Goal: Contribute content: Add original content to the website for others to see

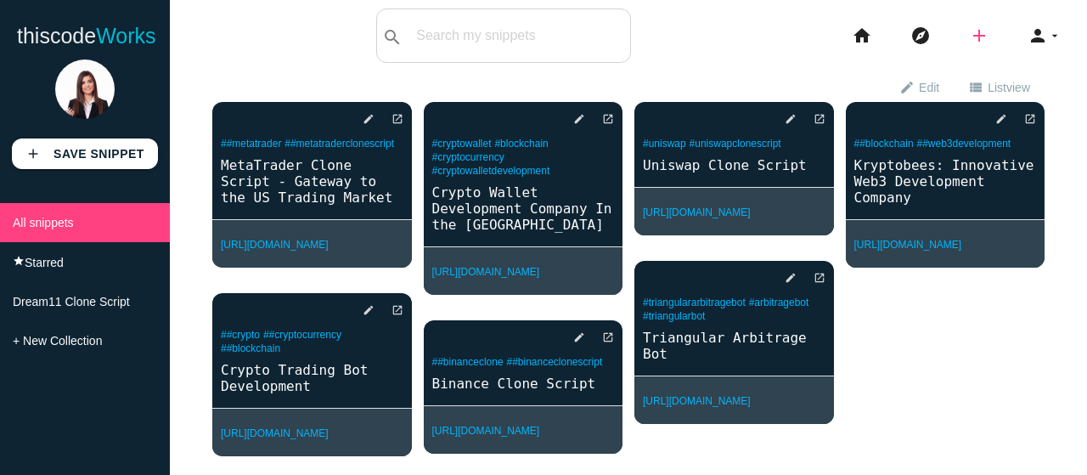
click at [969, 33] on icon "add" at bounding box center [979, 35] width 20 height 54
click at [998, 82] on link "link Link" at bounding box center [1015, 73] width 119 height 42
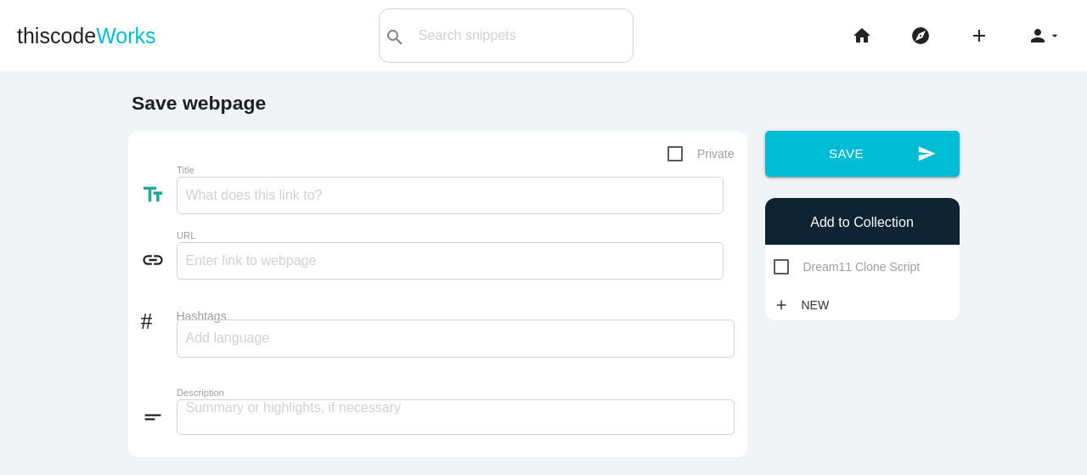
click at [253, 177] on input "Title" at bounding box center [450, 195] width 547 height 37
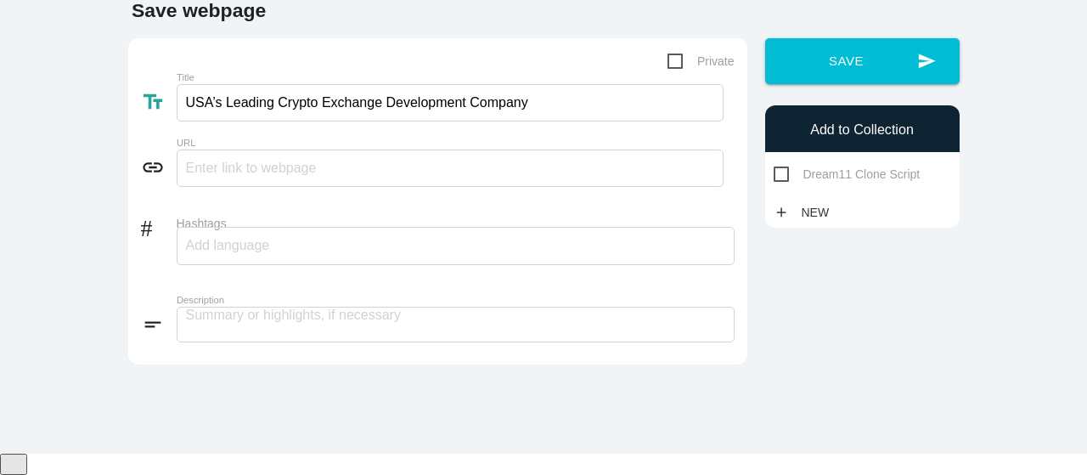
type input "USA’s Leading Crypto Exchange Development Company"
click at [267, 181] on input "text" at bounding box center [450, 167] width 547 height 37
paste input "[URL][DOMAIN_NAME]"
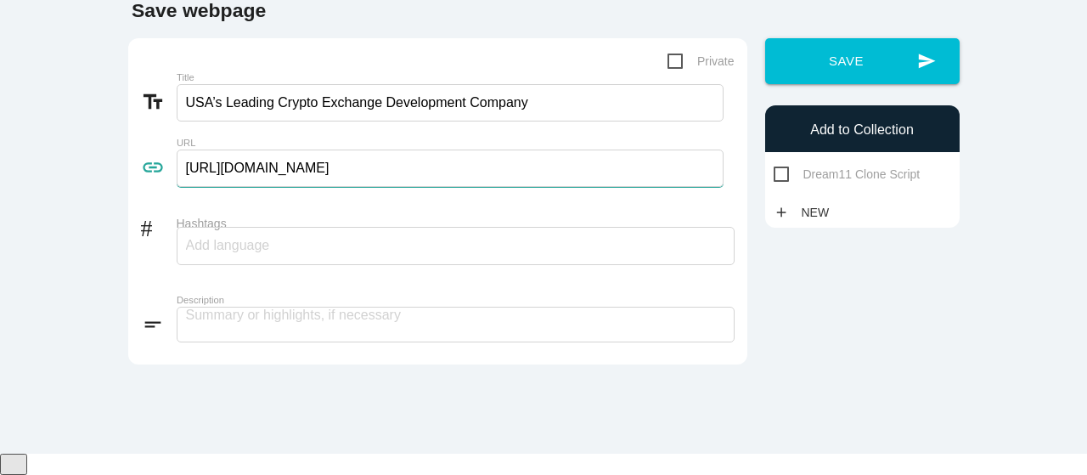
scroll to position [0, 65]
type input "[URL][DOMAIN_NAME]"
click at [235, 253] on input "Hashtags" at bounding box center [237, 246] width 102 height 36
click at [268, 259] on input "Hashtags" at bounding box center [237, 246] width 102 height 36
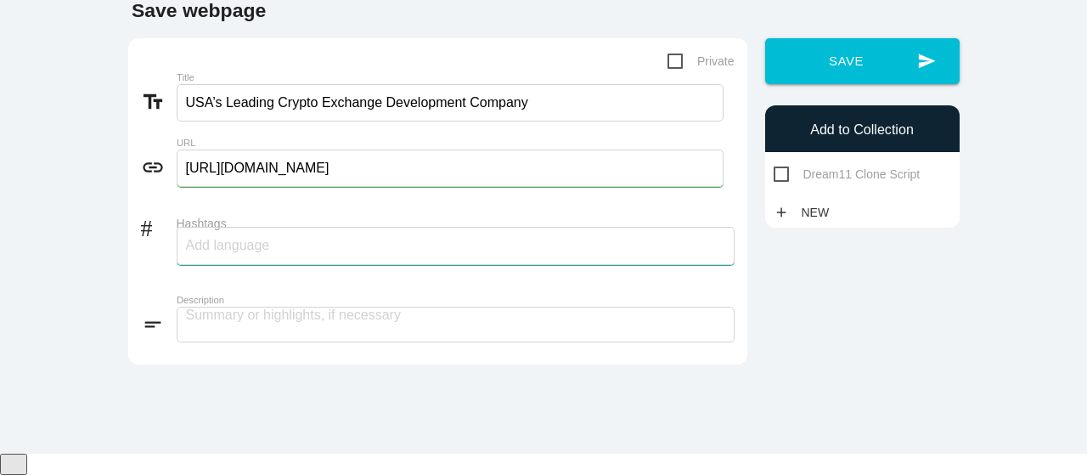
click at [205, 263] on input "Hashtags" at bounding box center [237, 246] width 102 height 36
type input "crypto"
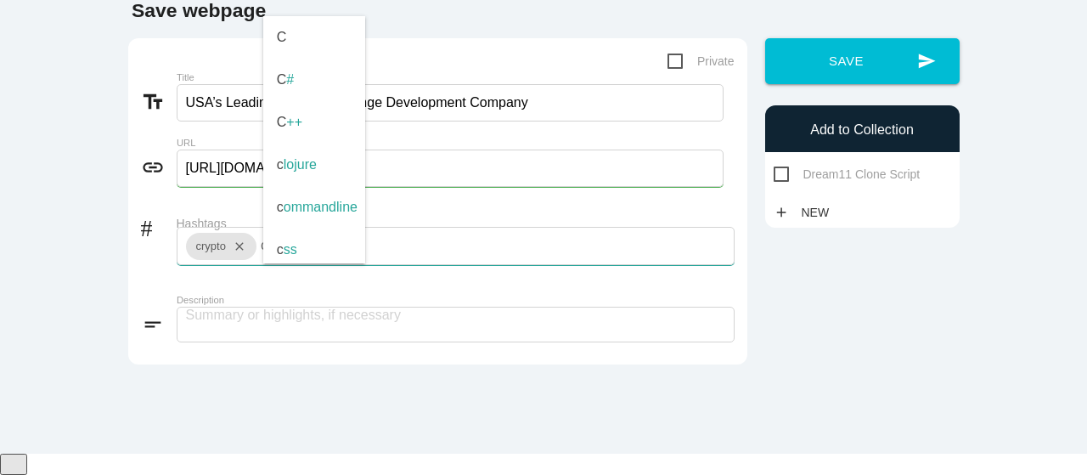
type input "c"
click at [379, 265] on div "crypto close c C C # C ++ c lojure c ommandline c ss a c tionscript3 s c heme s…" at bounding box center [456, 246] width 558 height 38
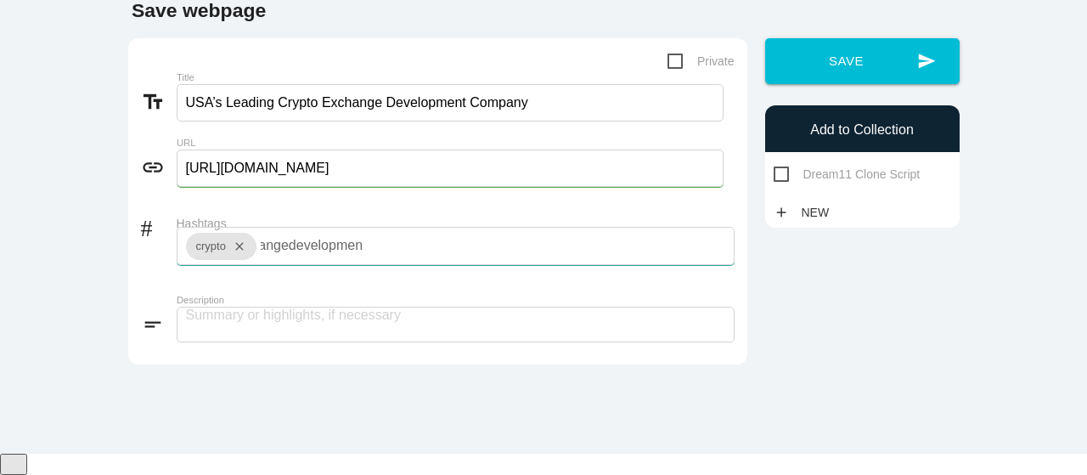
type input "cryptoexchangedevelopment"
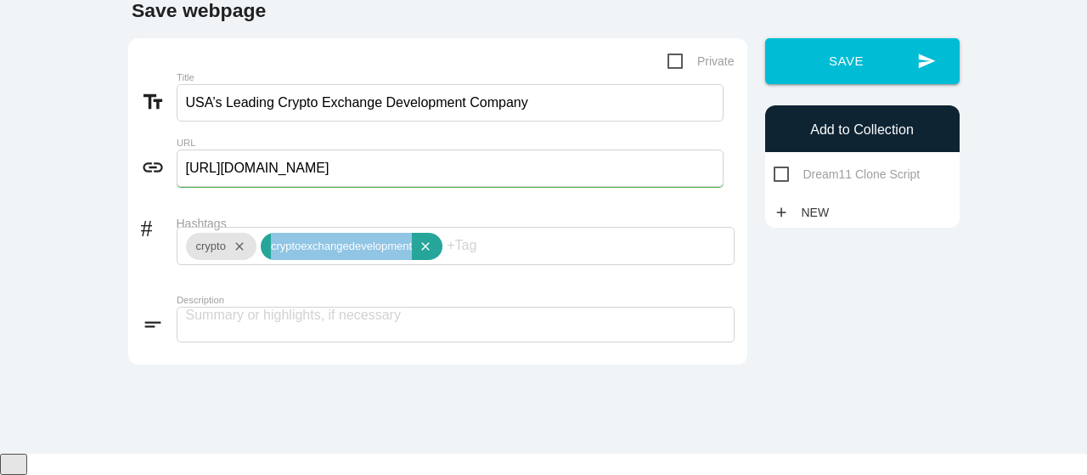
drag, startPoint x: 411, startPoint y: 266, endPoint x: 262, endPoint y: 260, distance: 149.6
click at [262, 260] on div "cryptoexchangedevelopment close" at bounding box center [352, 246] width 182 height 27
copy div "cryptoexchangedevelopment"
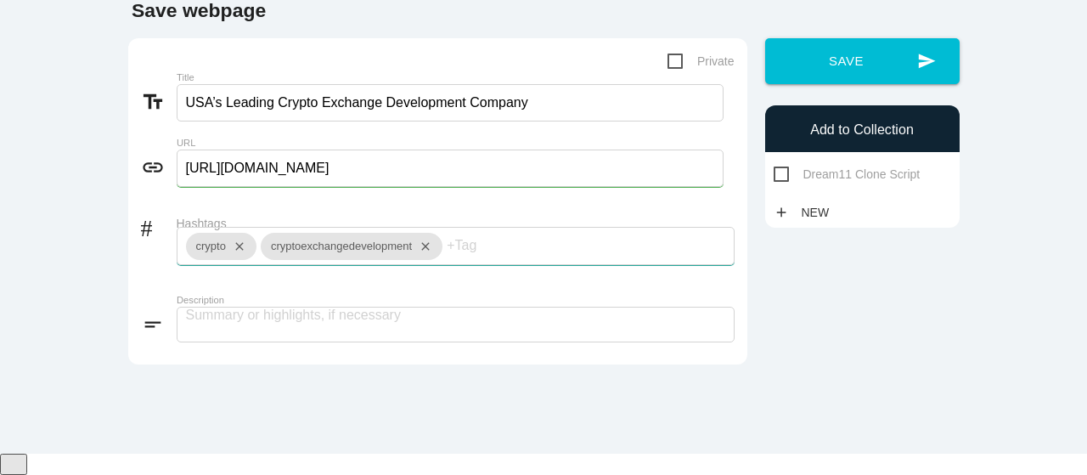
click at [493, 263] on input "Hashtags" at bounding box center [498, 246] width 102 height 36
paste input "cryptoexchangedevelopment"
type input "cryptoexchangedevelopmentcompany"
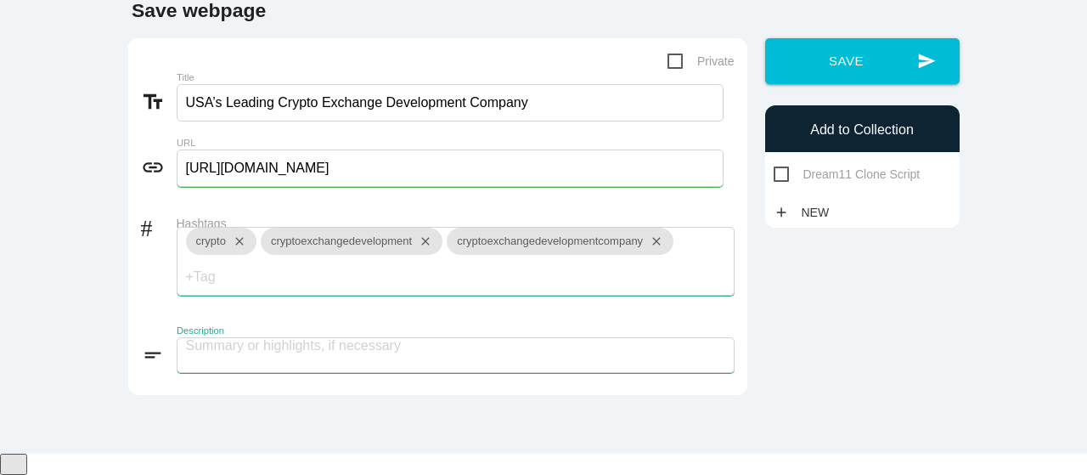
click at [385, 366] on textarea at bounding box center [456, 355] width 558 height 36
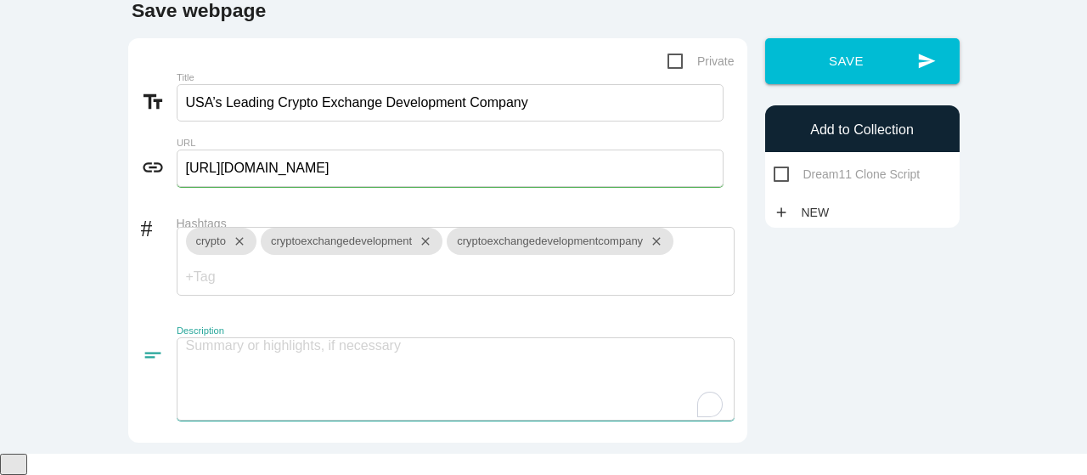
paste textarea "Looking to launch your own crypto exchange? Fire Bee, USA’s Leading Crypto Exch…"
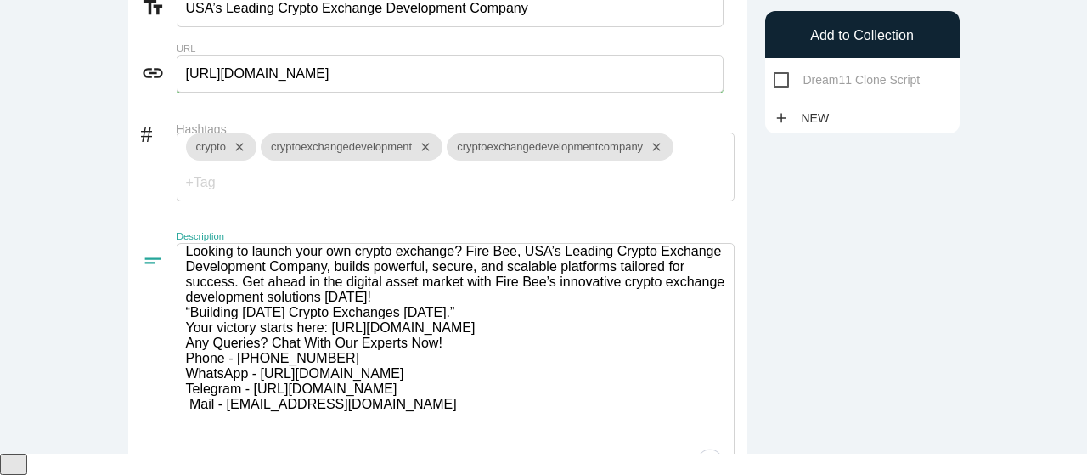
scroll to position [241, 0]
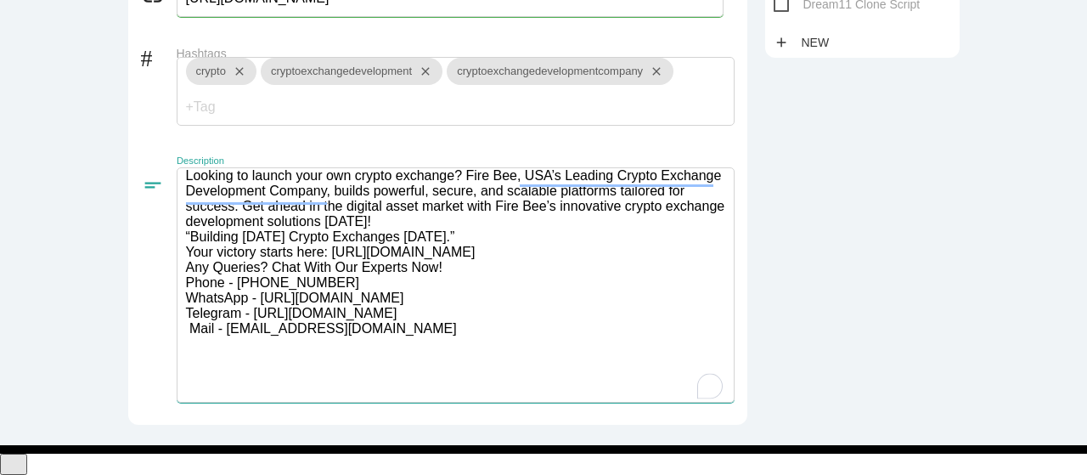
click at [393, 257] on textarea "Looking to launch your own crypto exchange? Fire Bee, USA’s Leading Crypto Exch…" at bounding box center [456, 284] width 558 height 235
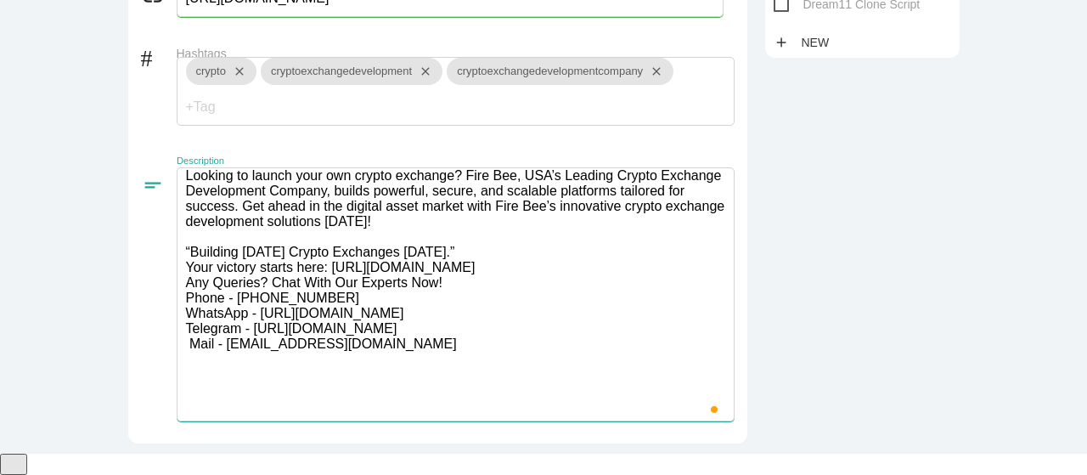
scroll to position [0, 0]
click at [481, 288] on textarea "Looking to launch your own crypto exchange? Fire Bee, USA’s Leading Crypto Exch…" at bounding box center [456, 294] width 558 height 254
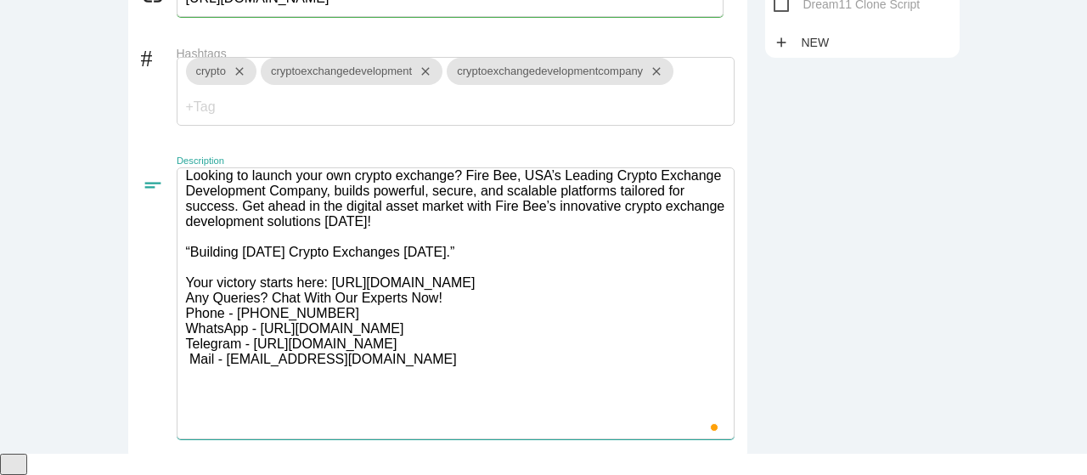
click at [327, 341] on textarea "Looking to launch your own crypto exchange? Fire Bee, USA’s Leading Crypto Exch…" at bounding box center [456, 303] width 558 height 272
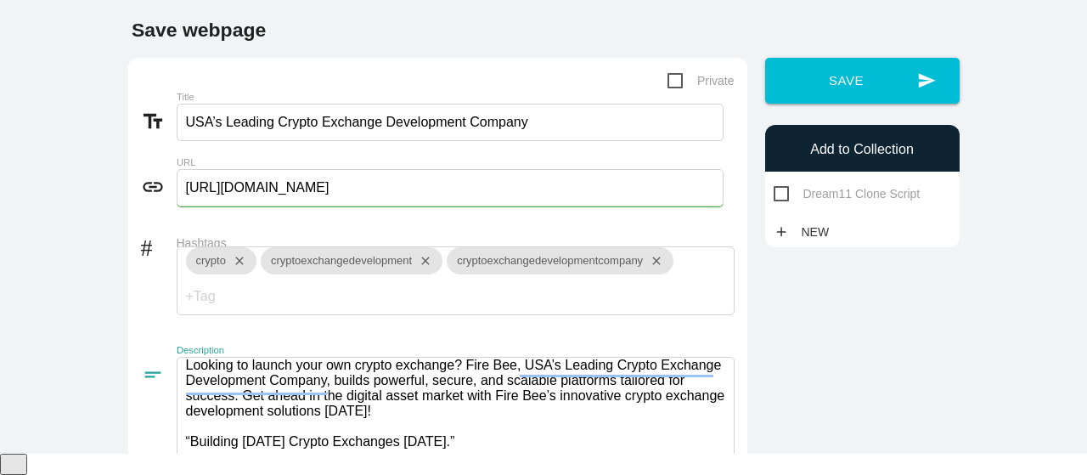
scroll to position [25, 0]
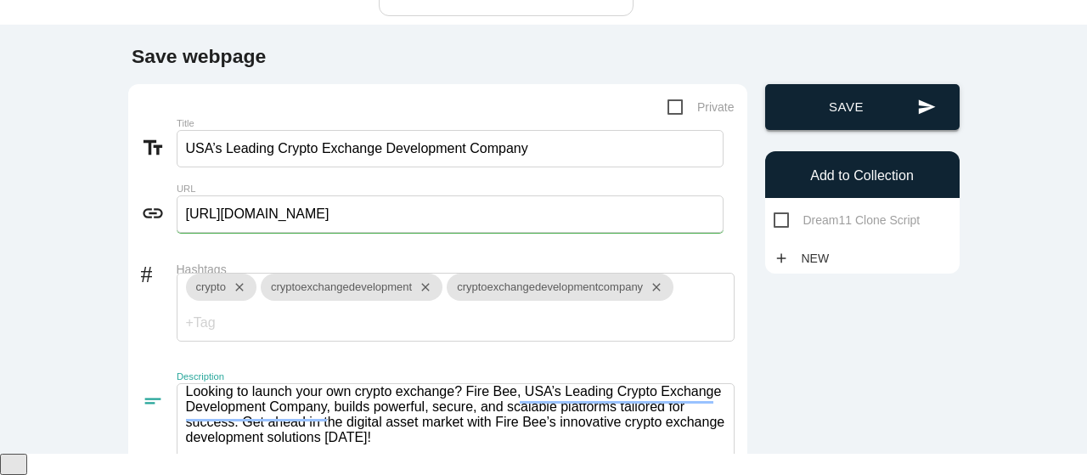
type textarea "Looking to launch your own crypto exchange? Fire Bee, USA’s Leading Crypto Exch…"
click at [832, 130] on button "send Save" at bounding box center [862, 107] width 194 height 46
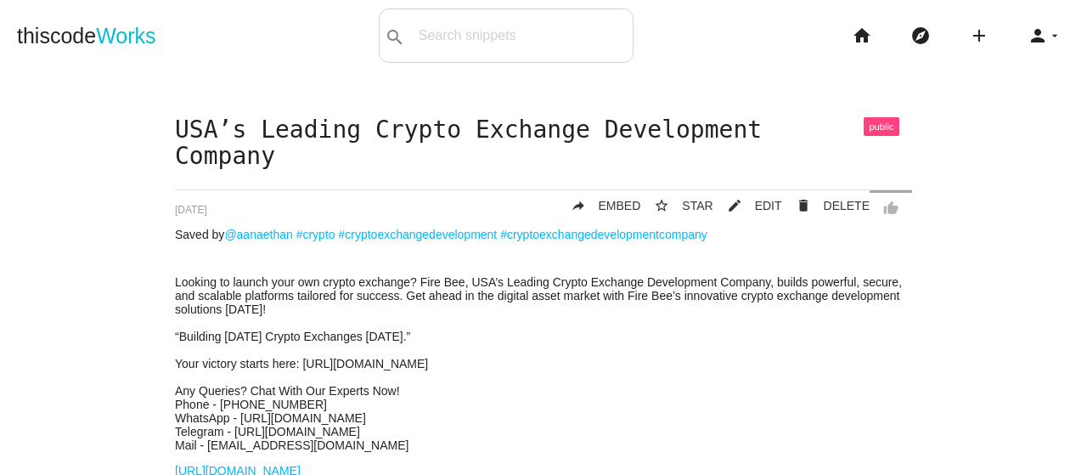
click at [832, 137] on h1 "USA’s Leading Crypto Exchange Development Company" at bounding box center [543, 143] width 737 height 53
